Goal: Obtain resource: Download file/media

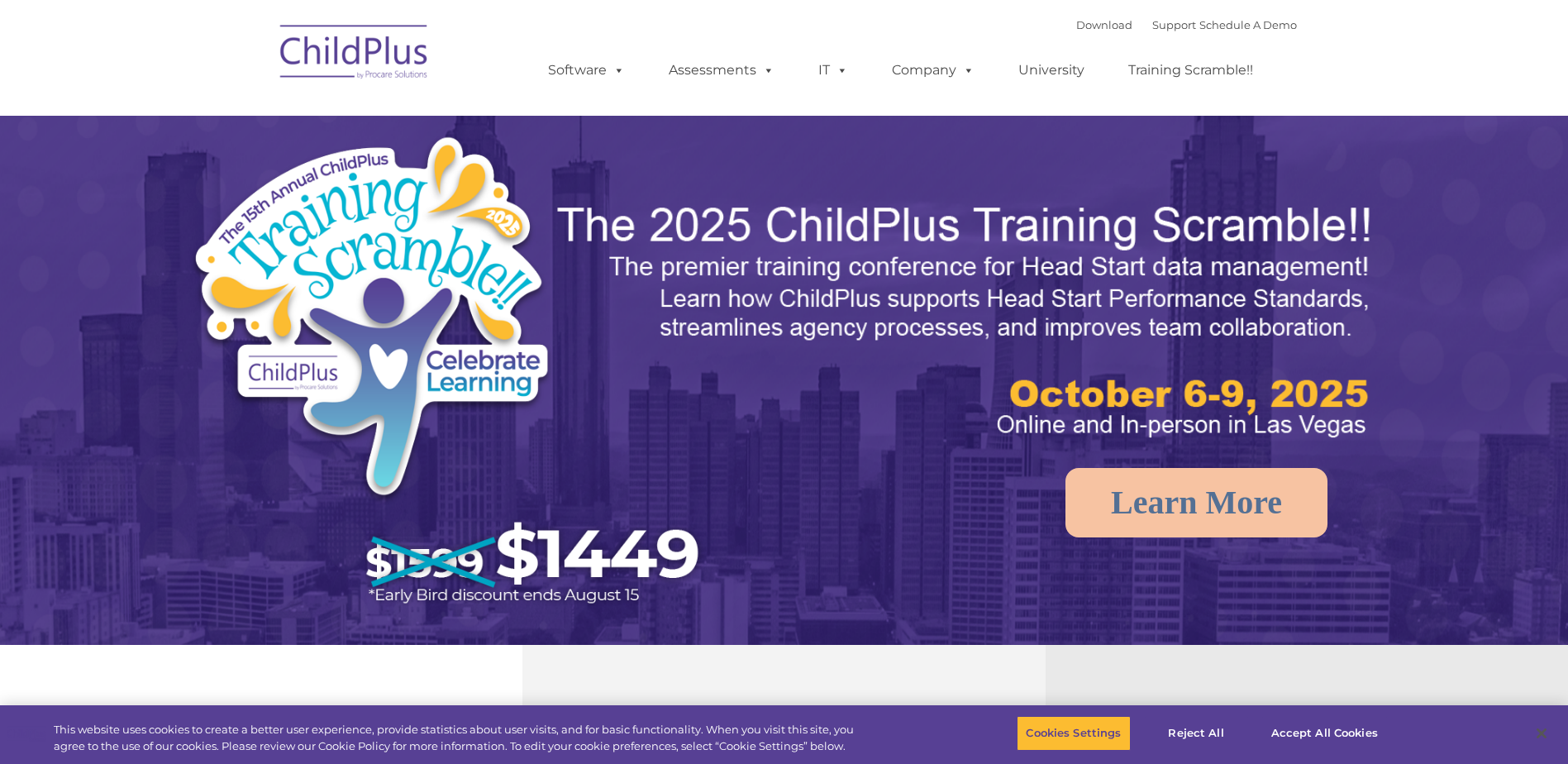
select select "MEDIUM"
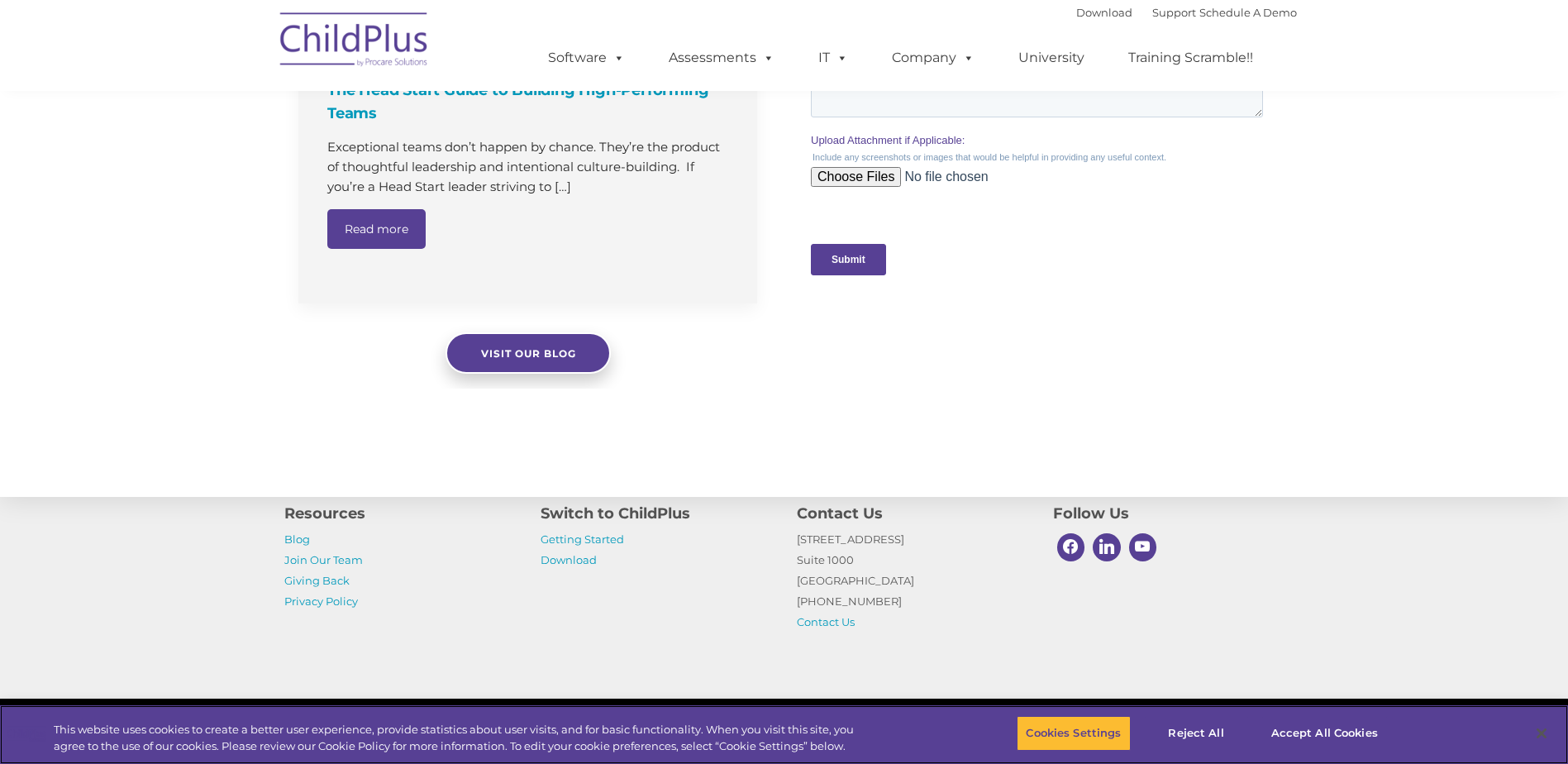
scroll to position [1651, 0]
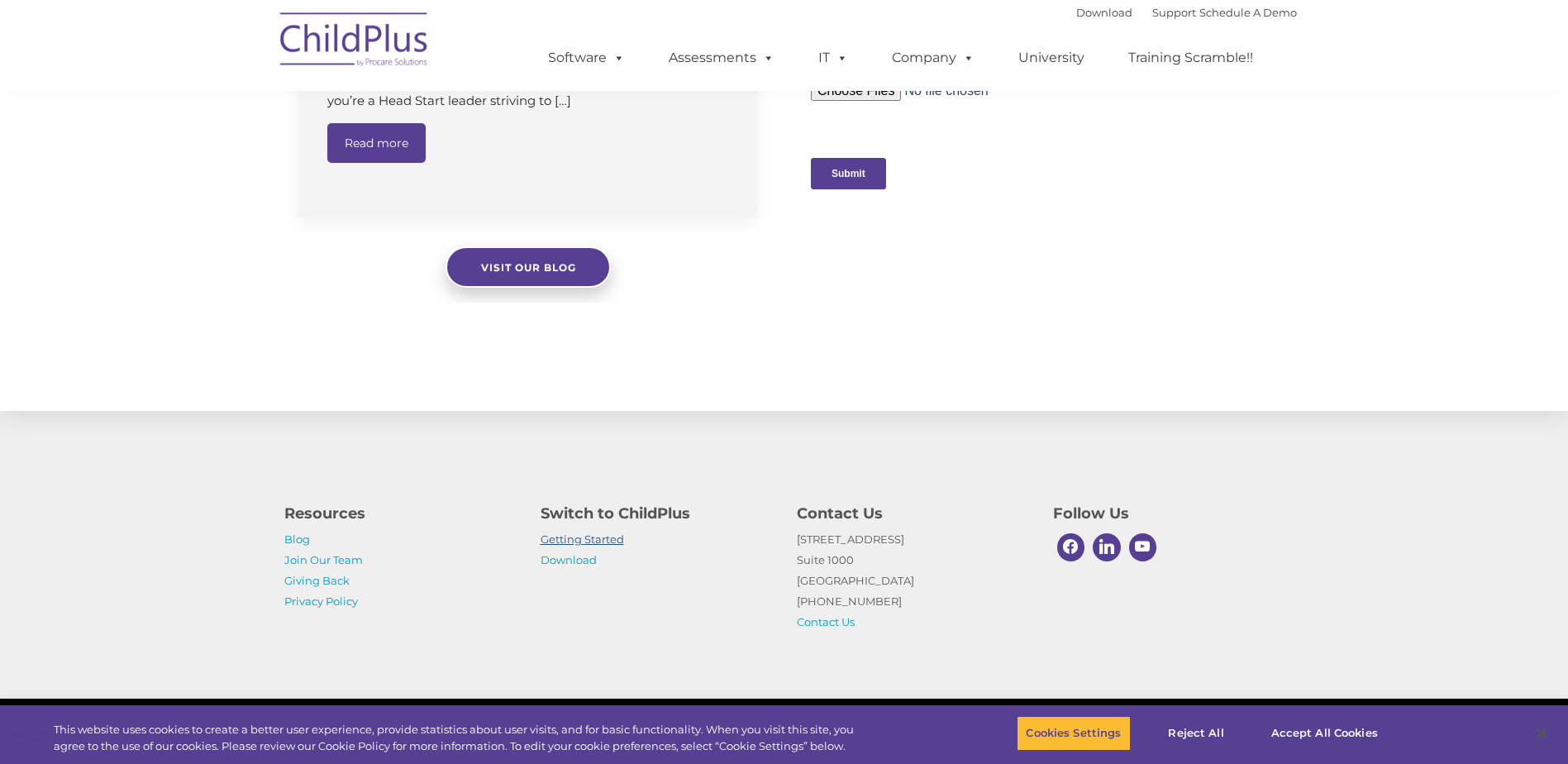
click at [572, 537] on link "Getting Started" at bounding box center [582, 539] width 83 height 13
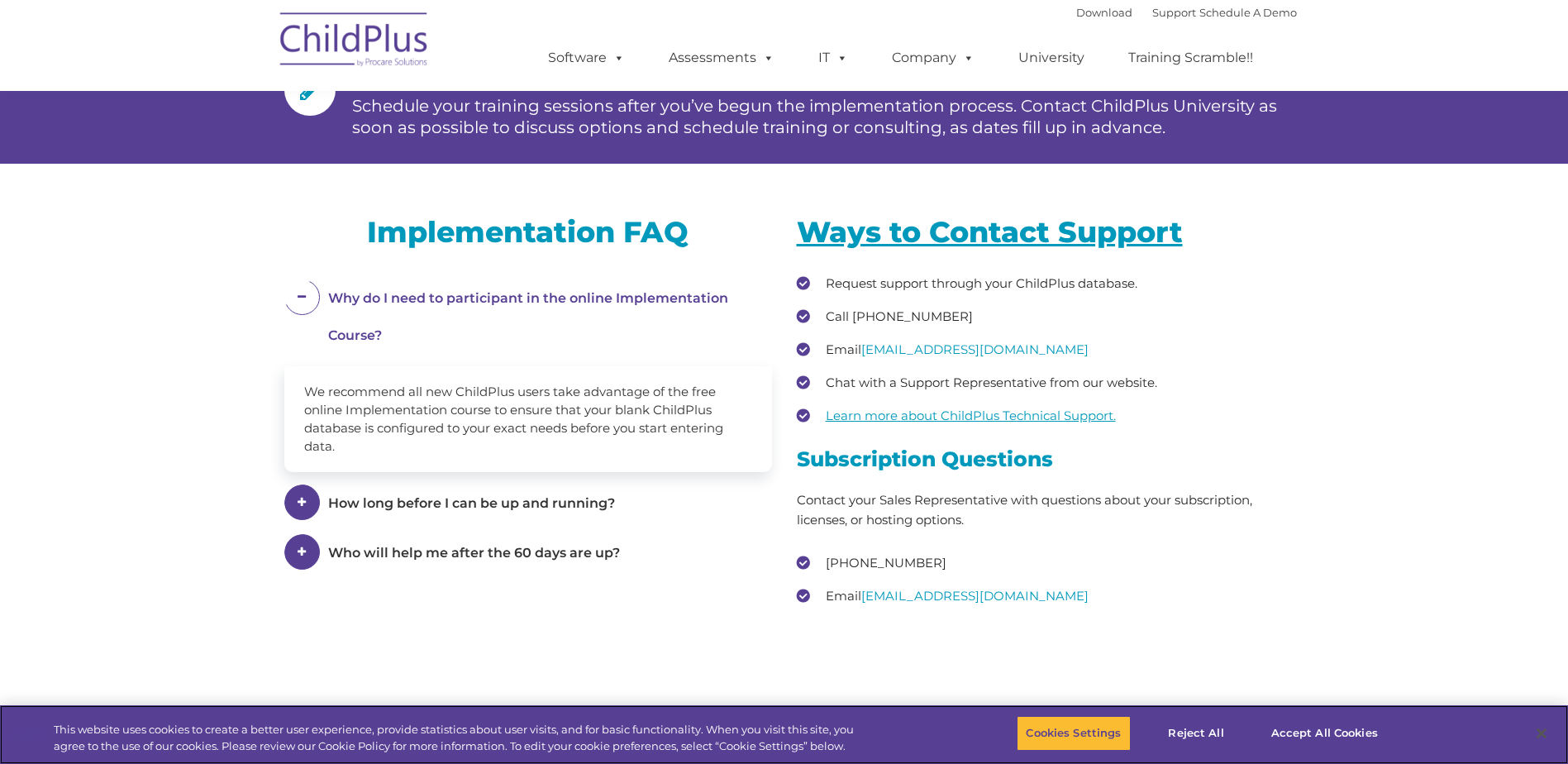
scroll to position [2426, 0]
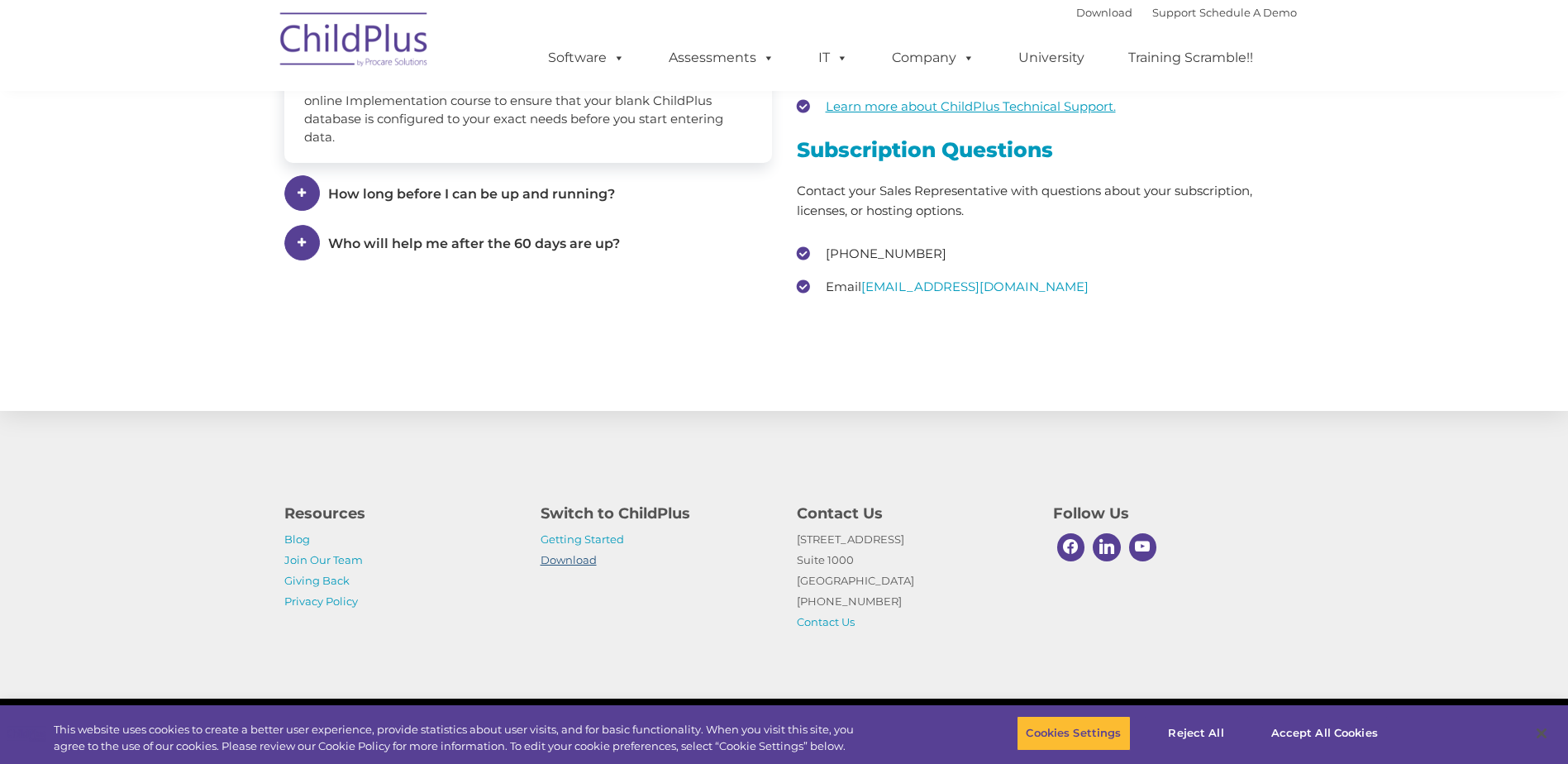
click at [566, 557] on link "Download" at bounding box center [568, 560] width 56 height 13
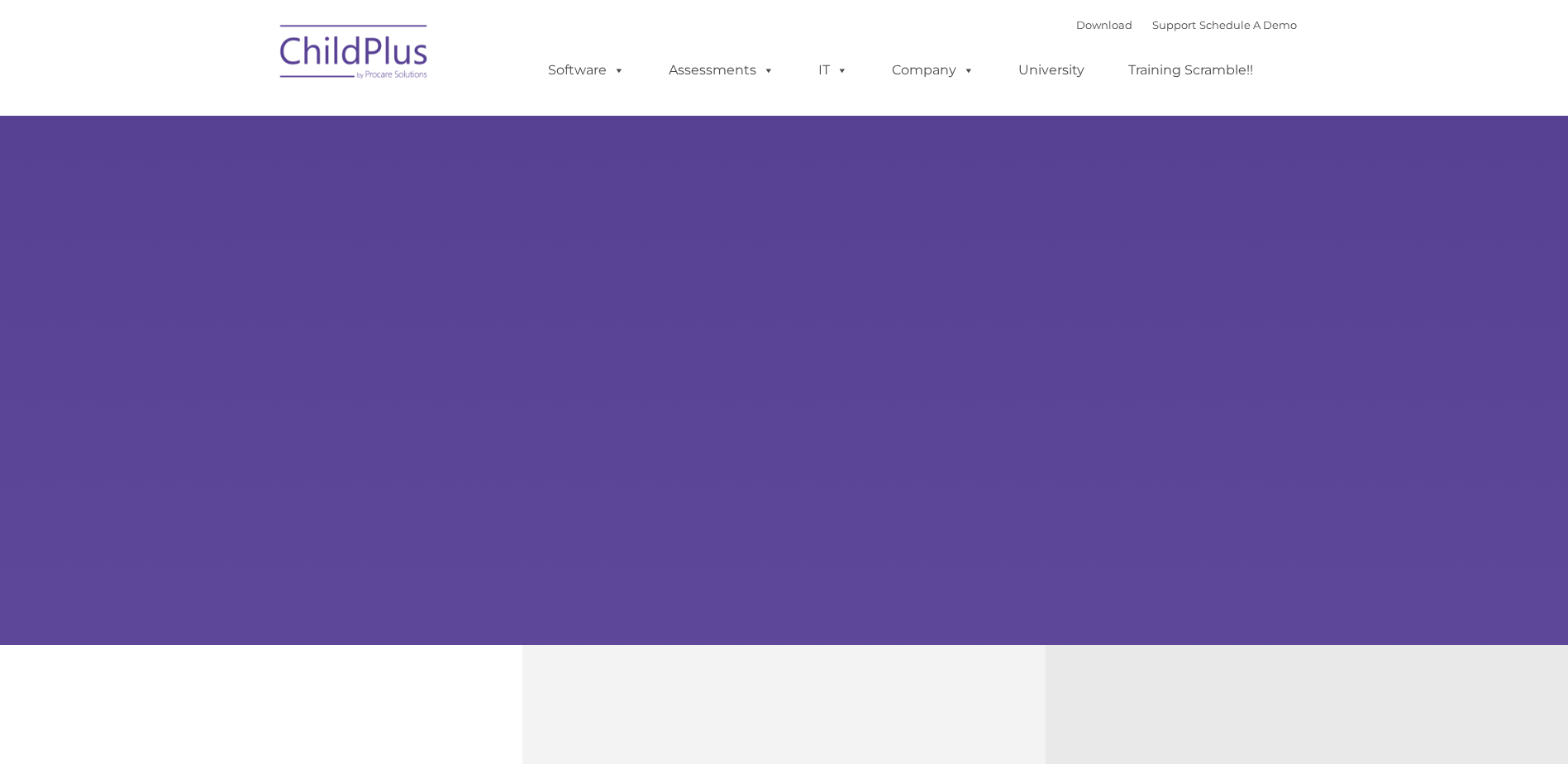
type input ""
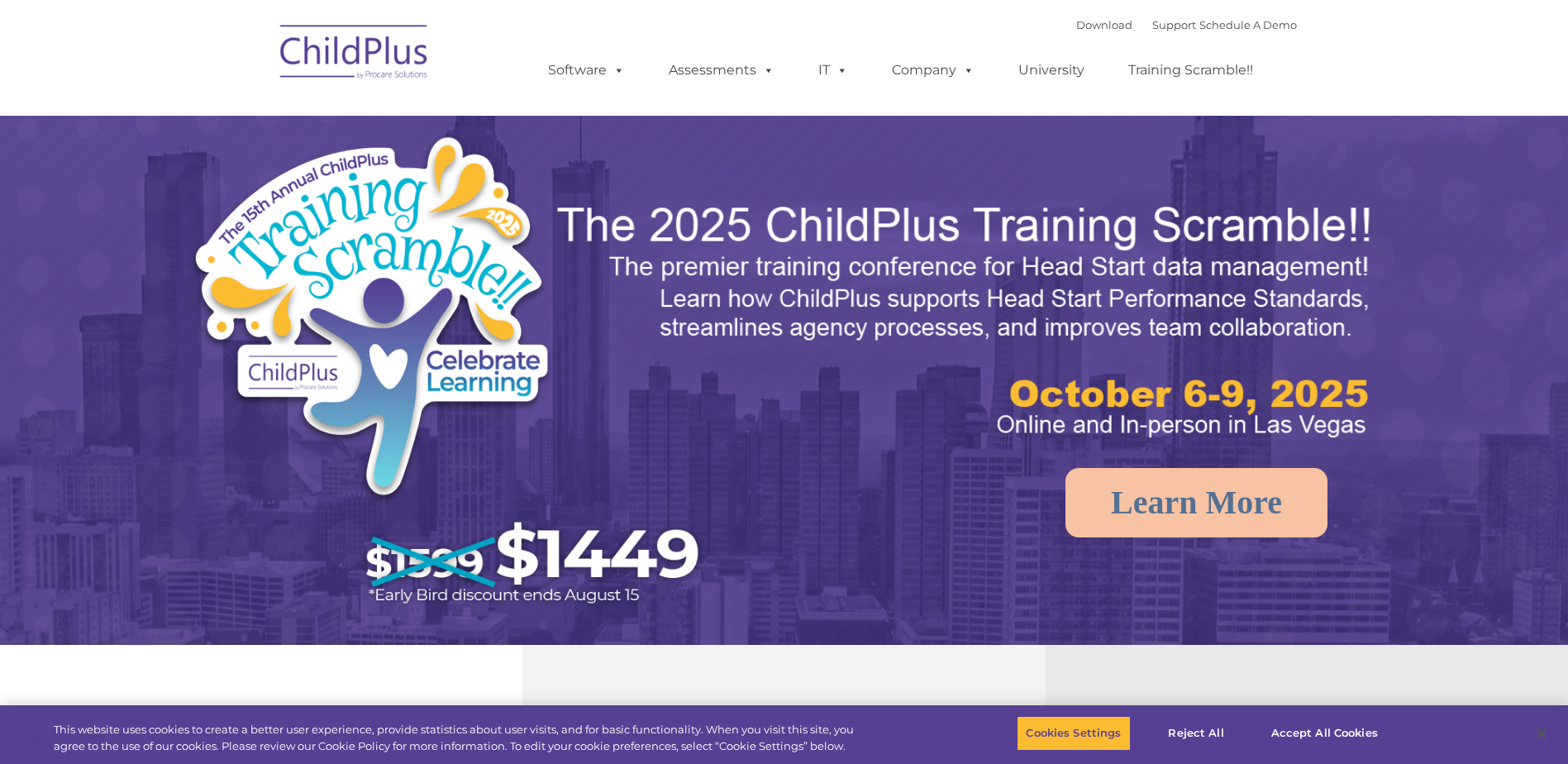
select select "MEDIUM"
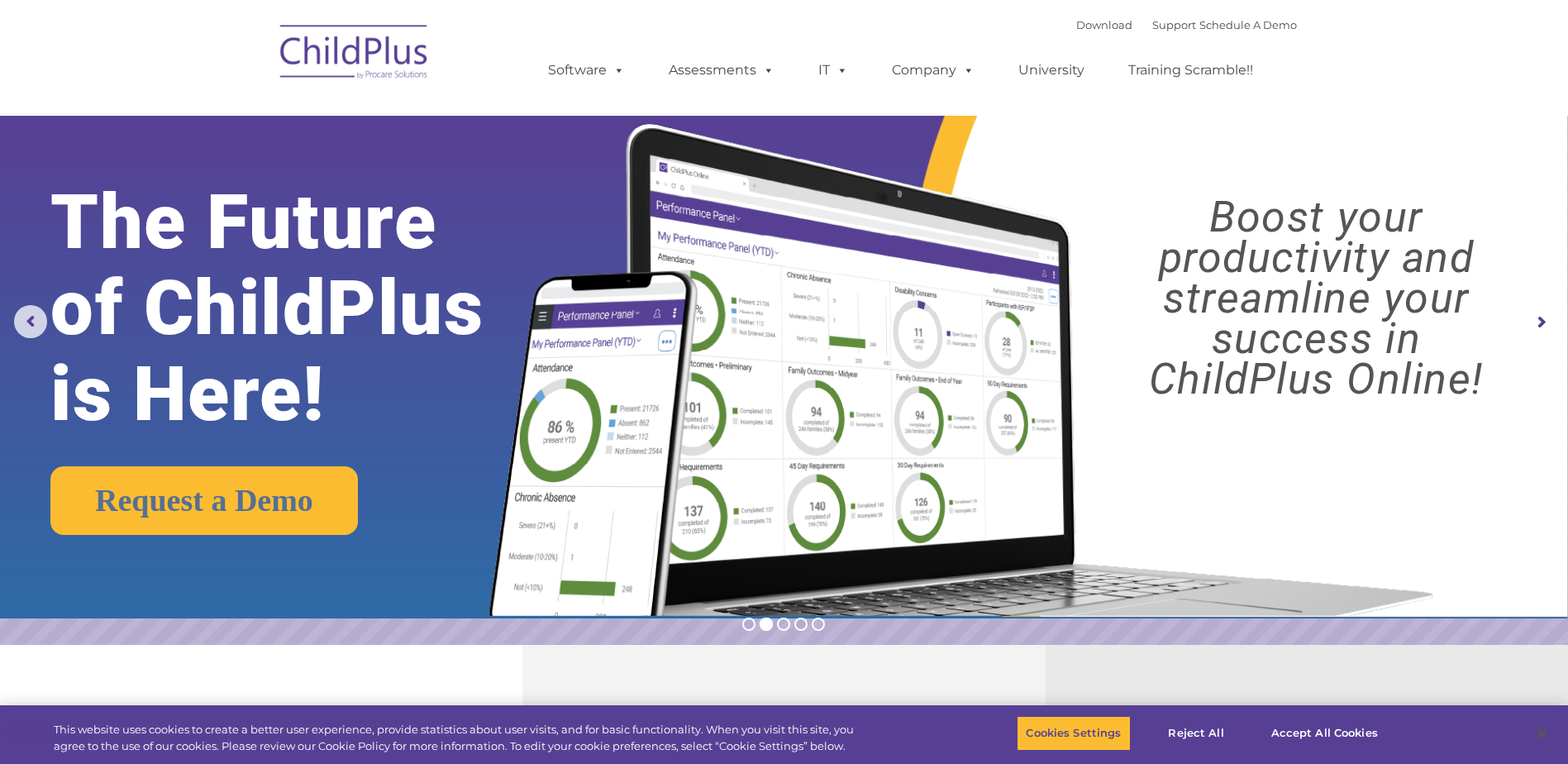
click at [366, 54] on img at bounding box center [354, 54] width 165 height 83
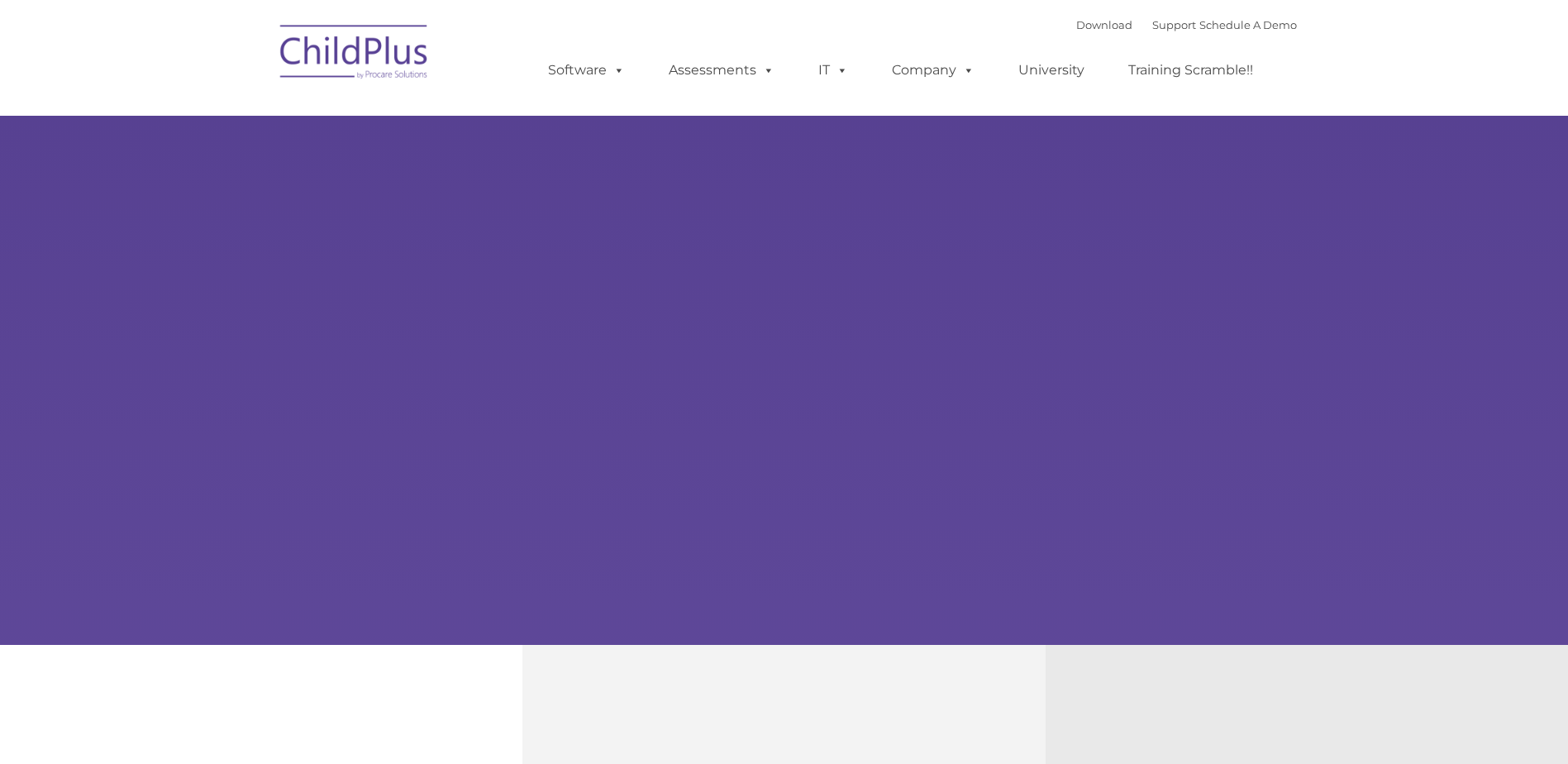
type input ""
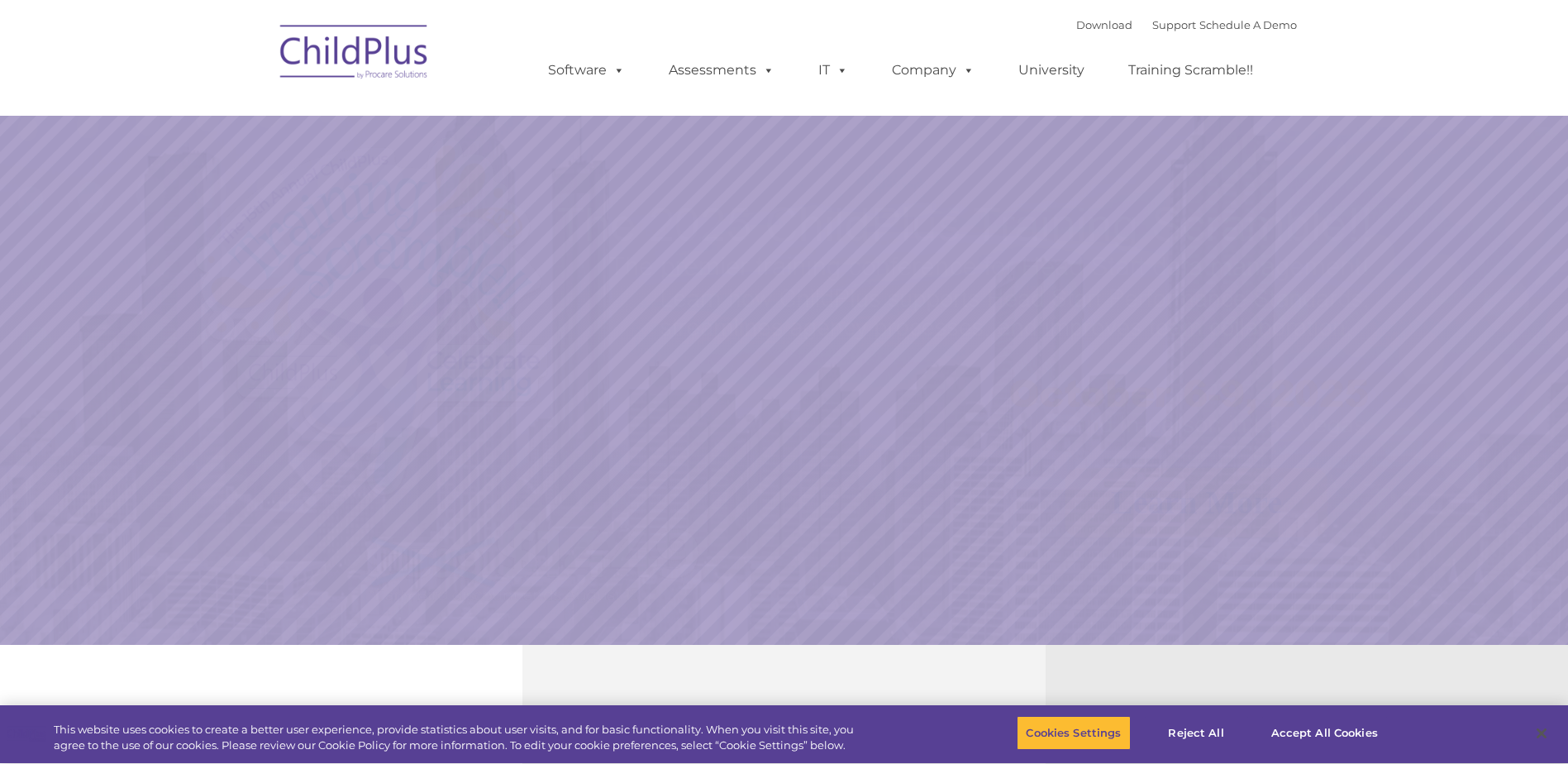
select select "MEDIUM"
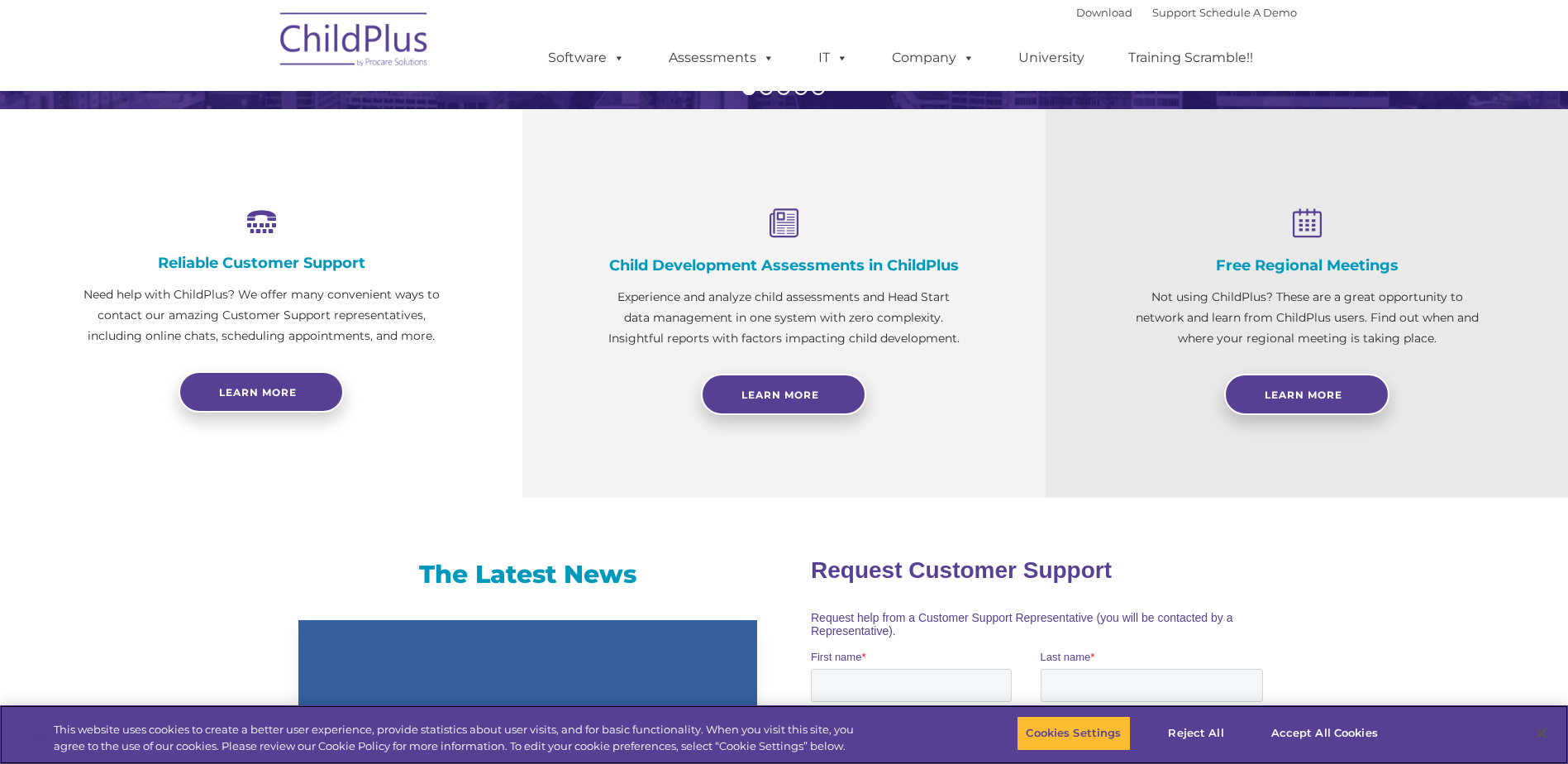
scroll to position [535, 0]
